Goal: Information Seeking & Learning: Understand process/instructions

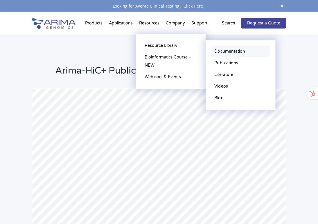
click at [227, 53] on link "Documentation" at bounding box center [241, 52] width 58 height 12
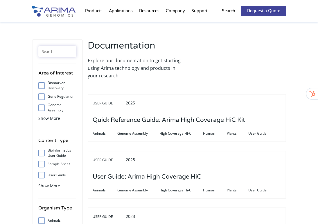
click at [64, 49] on input "text" at bounding box center [57, 52] width 38 height 12
drag, startPoint x: 15, startPoint y: 111, endPoint x: 19, endPoint y: 111, distance: 4.4
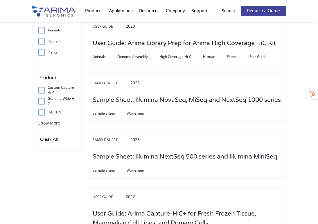
scroll to position [190, 0]
click at [42, 103] on span at bounding box center [42, 101] width 9 height 6
click at [42, 103] on input "Genome-Wide Hi-C" at bounding box center [42, 101] width 4 height 4
checkbox input "true"
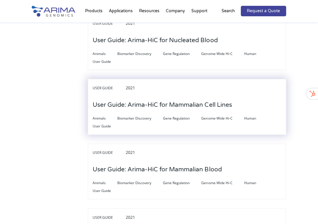
scroll to position [846, 0]
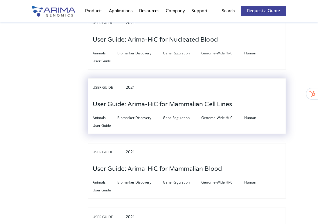
click at [172, 100] on h3 "User Guide: Arima-HiC for Mammalian Cell Lines" at bounding box center [162, 104] width 139 height 18
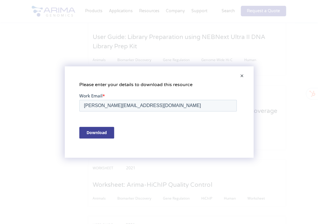
scroll to position [0, 0]
